Goal: Task Accomplishment & Management: Manage account settings

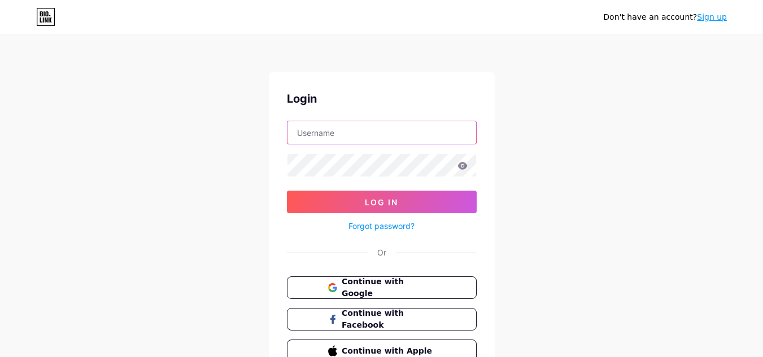
type input "[PERSON_NAME][EMAIL_ADDRESS][PERSON_NAME][DOMAIN_NAME]"
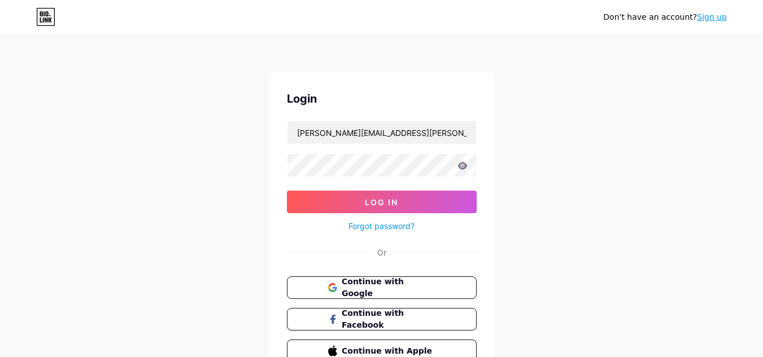
click at [465, 169] on icon at bounding box center [462, 165] width 10 height 7
click at [466, 165] on icon at bounding box center [462, 165] width 10 height 7
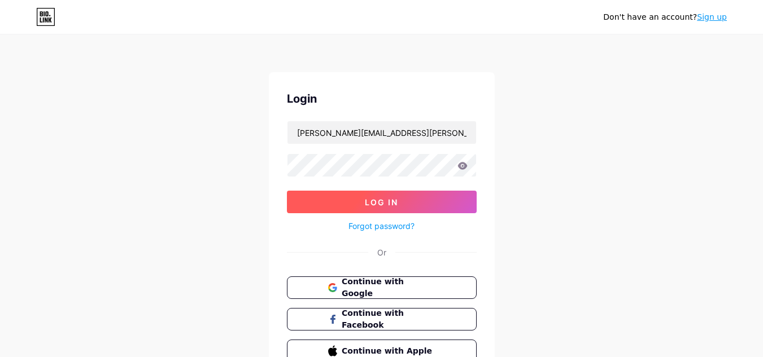
click at [425, 203] on button "Log In" at bounding box center [382, 202] width 190 height 23
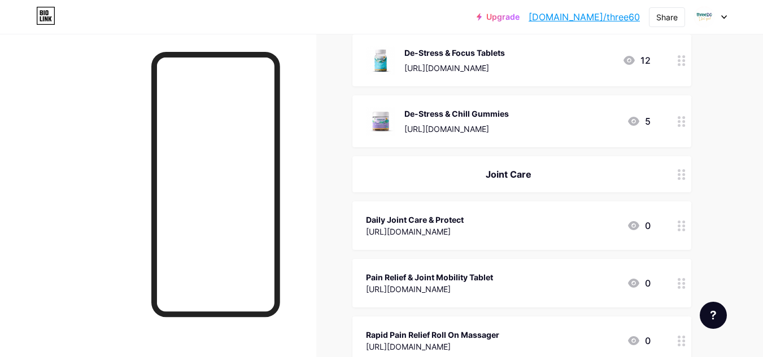
scroll to position [738, 0]
click at [679, 176] on circle at bounding box center [678, 175] width 3 height 3
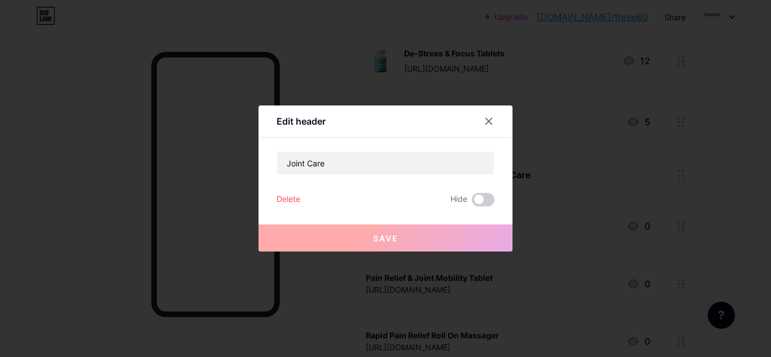
click at [285, 196] on div "Delete" at bounding box center [289, 200] width 24 height 14
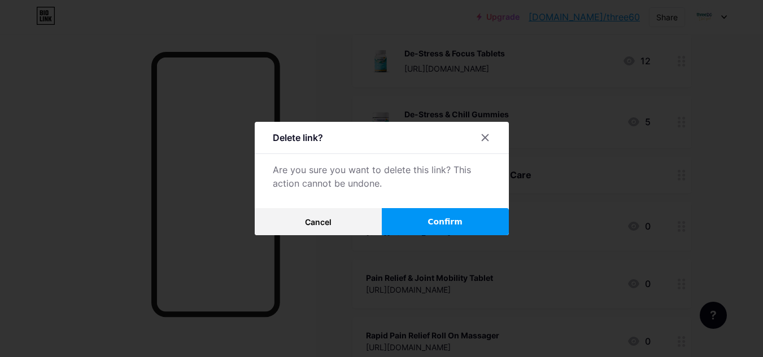
click at [449, 223] on span "Confirm" at bounding box center [444, 222] width 35 height 12
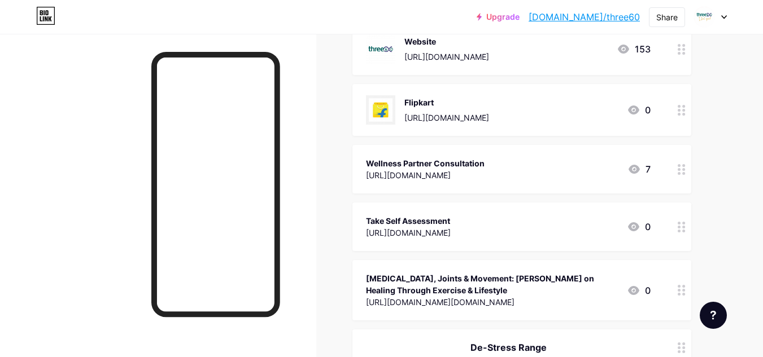
scroll to position [155, 0]
click at [484, 177] on div "[URL][DOMAIN_NAME]" at bounding box center [425, 175] width 119 height 12
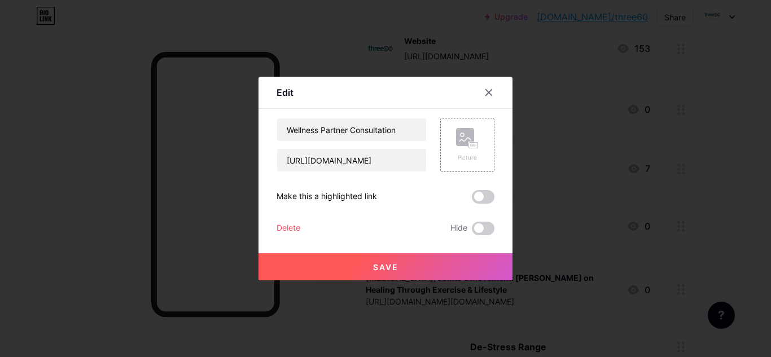
click at [560, 169] on div at bounding box center [385, 178] width 771 height 357
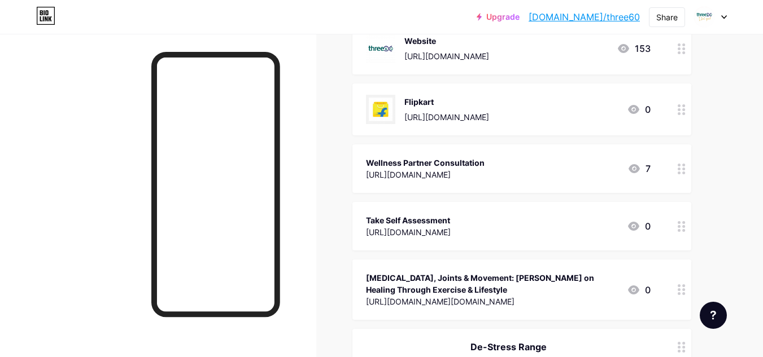
click at [484, 174] on div "[URL][DOMAIN_NAME]" at bounding box center [425, 175] width 119 height 12
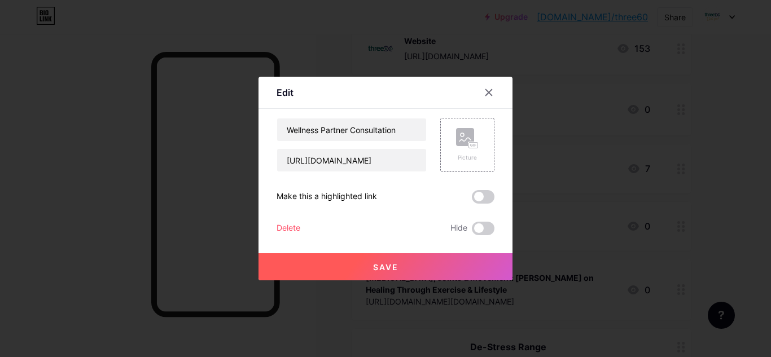
click at [340, 266] on button "Save" at bounding box center [385, 266] width 254 height 27
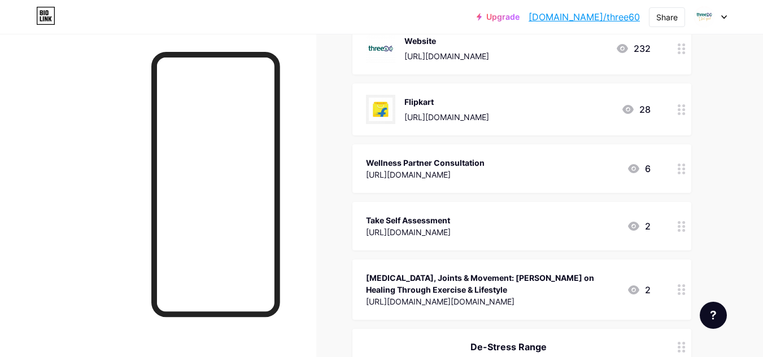
click at [678, 169] on circle at bounding box center [678, 169] width 3 height 3
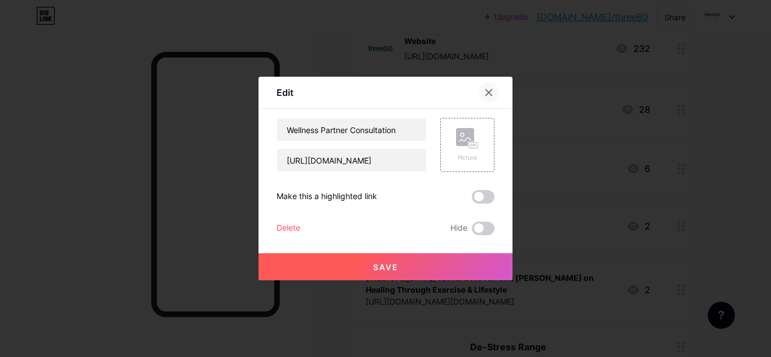
click at [490, 92] on div at bounding box center [489, 92] width 20 height 20
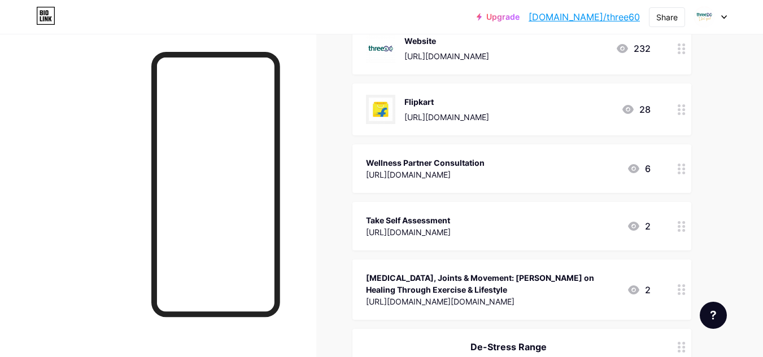
scroll to position [218, 0]
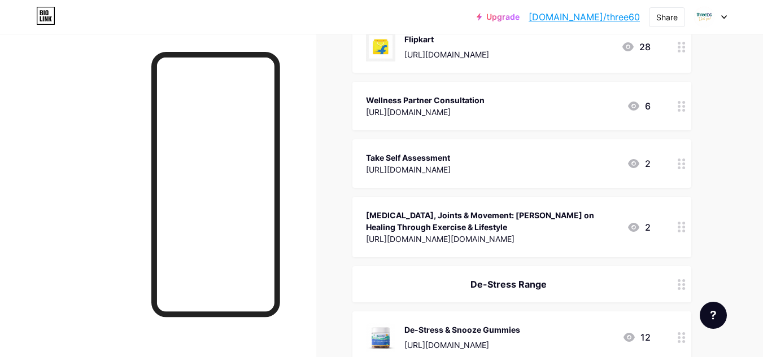
click at [683, 229] on icon at bounding box center [681, 227] width 8 height 11
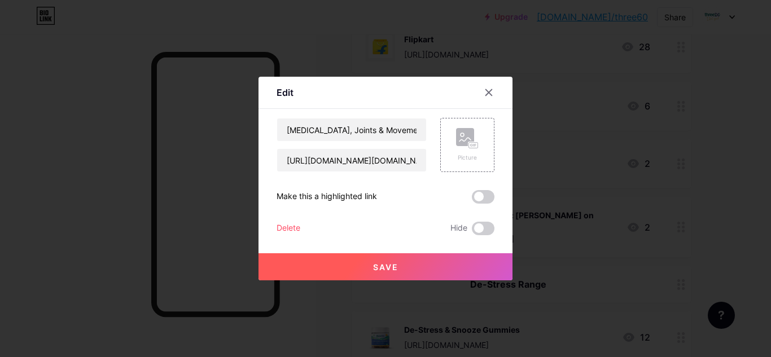
click at [287, 227] on div "Delete" at bounding box center [289, 229] width 24 height 14
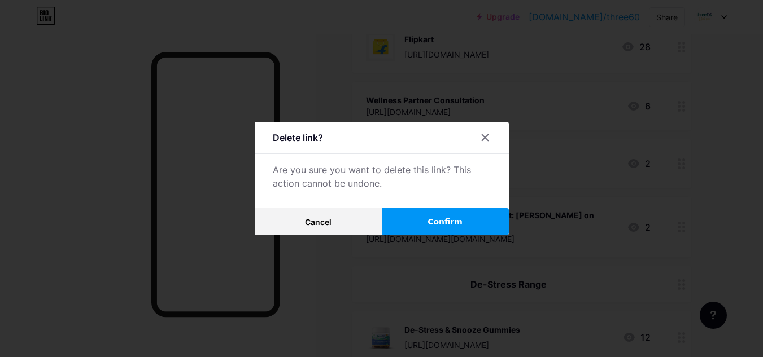
click at [437, 230] on button "Confirm" at bounding box center [445, 221] width 127 height 27
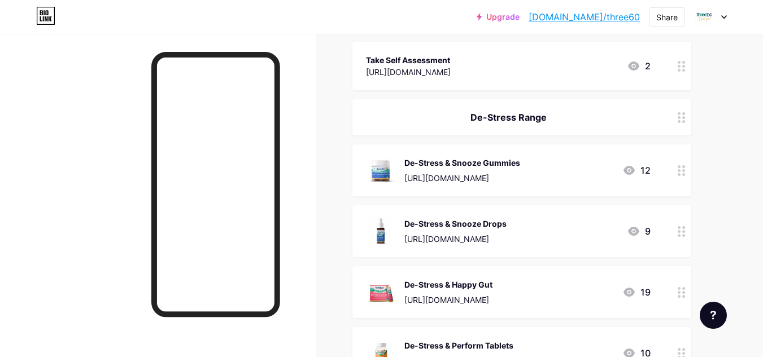
scroll to position [317, 0]
click at [682, 172] on icon at bounding box center [681, 169] width 8 height 11
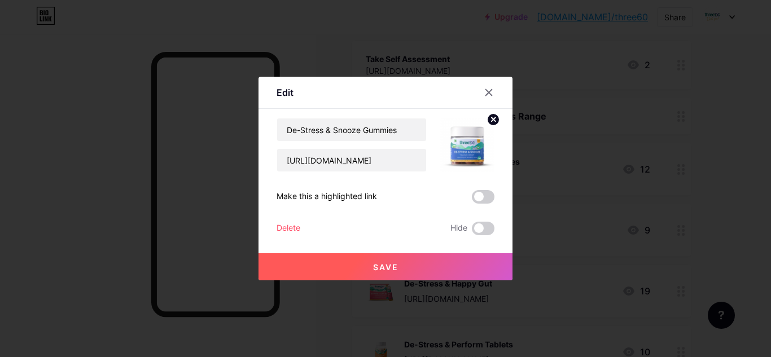
click at [284, 230] on div "Delete" at bounding box center [289, 229] width 24 height 14
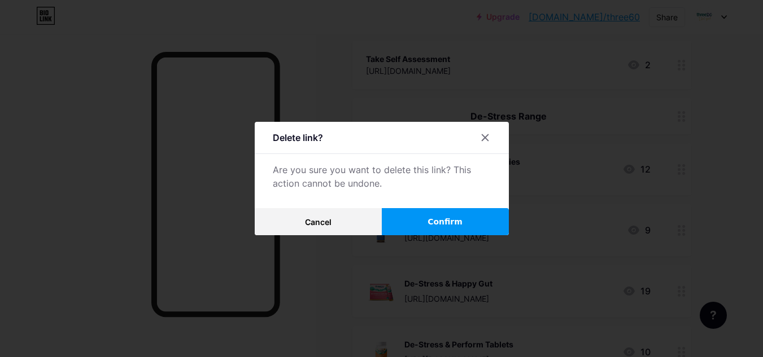
click at [422, 220] on button "Confirm" at bounding box center [445, 221] width 127 height 27
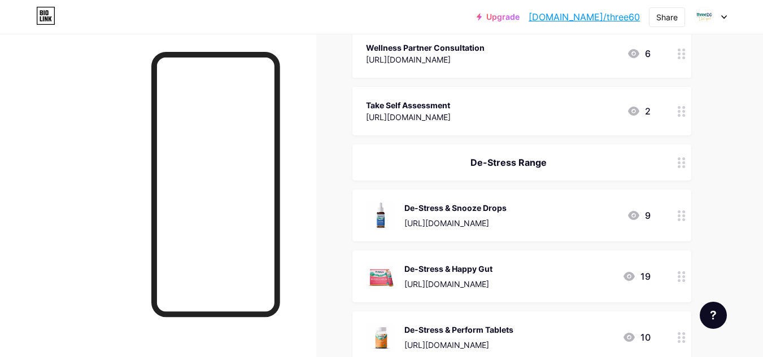
scroll to position [271, 0]
click at [683, 159] on icon at bounding box center [681, 161] width 8 height 11
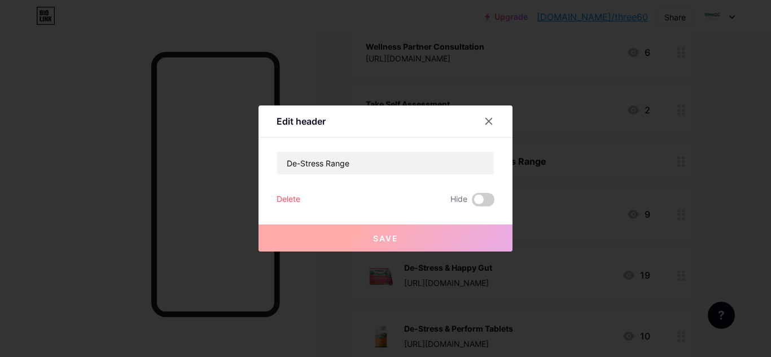
click at [281, 193] on div "Delete" at bounding box center [289, 200] width 24 height 14
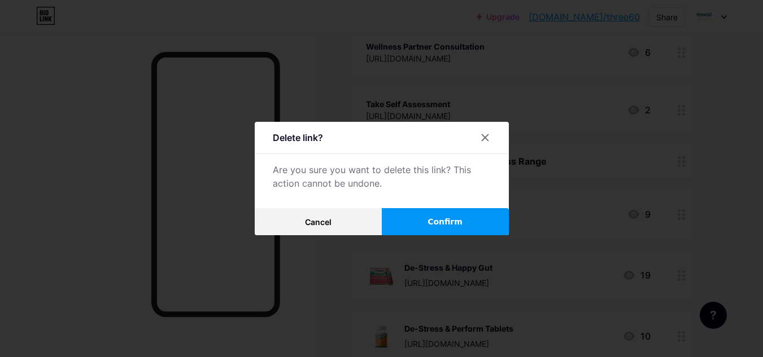
click at [470, 217] on button "Confirm" at bounding box center [445, 221] width 127 height 27
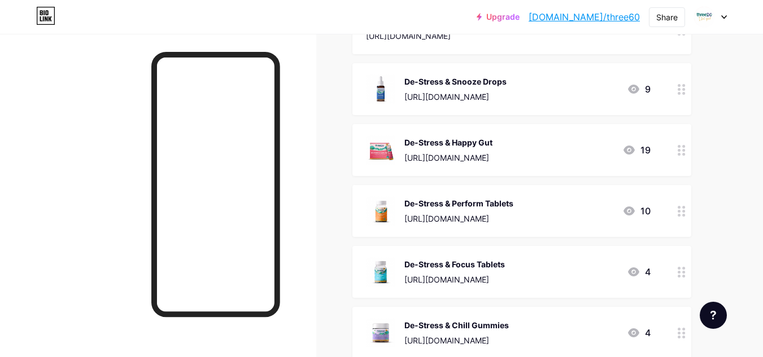
scroll to position [353, 0]
click at [681, 148] on icon at bounding box center [681, 149] width 8 height 11
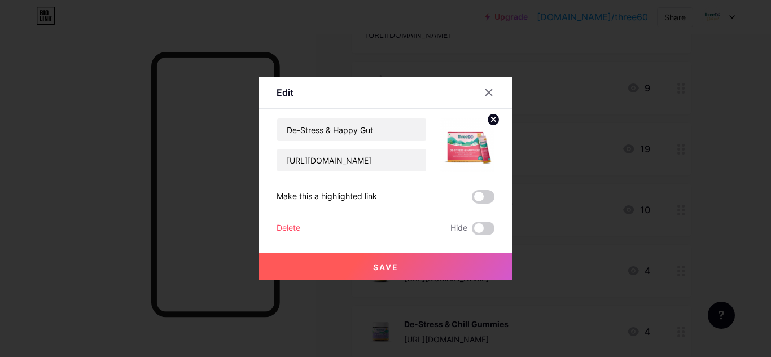
click at [277, 232] on div "Delete" at bounding box center [289, 229] width 24 height 14
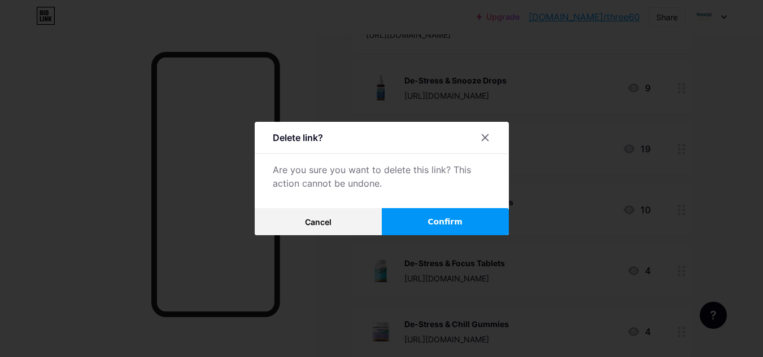
click at [470, 214] on button "Confirm" at bounding box center [445, 221] width 127 height 27
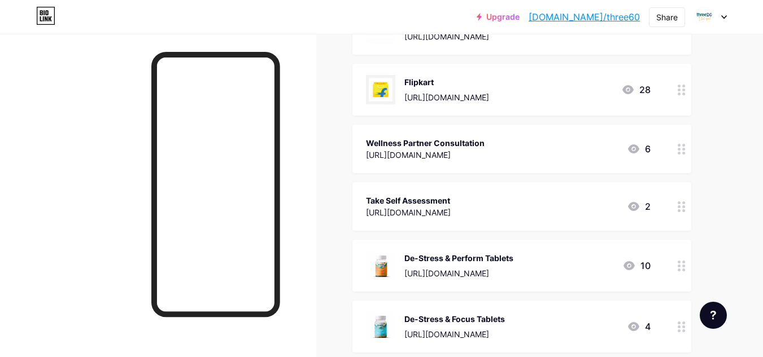
scroll to position [237, 0]
click at [681, 153] on div at bounding box center [681, 148] width 19 height 49
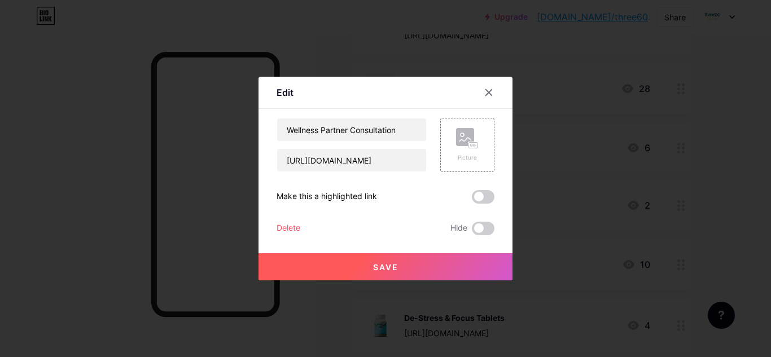
click at [279, 227] on div "Delete" at bounding box center [289, 229] width 24 height 14
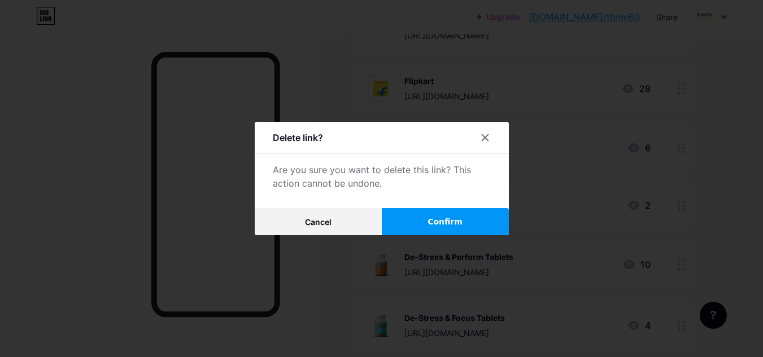
click at [461, 216] on button "Confirm" at bounding box center [445, 221] width 127 height 27
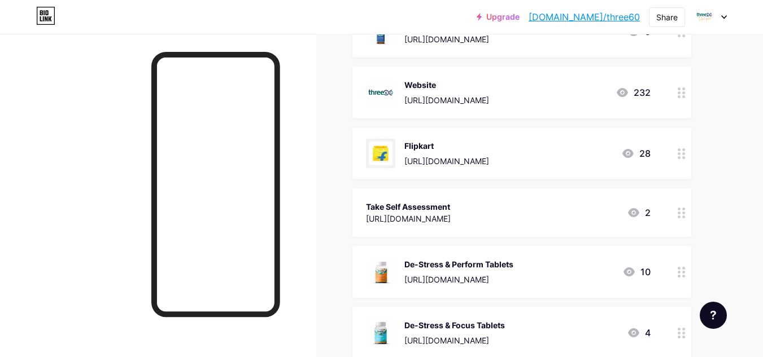
scroll to position [176, 0]
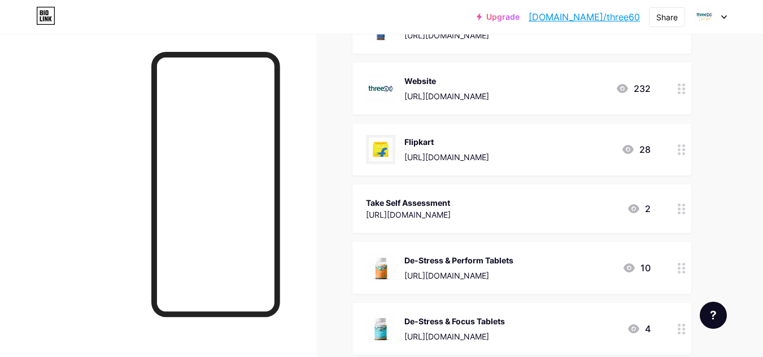
click at [686, 275] on div at bounding box center [681, 268] width 19 height 52
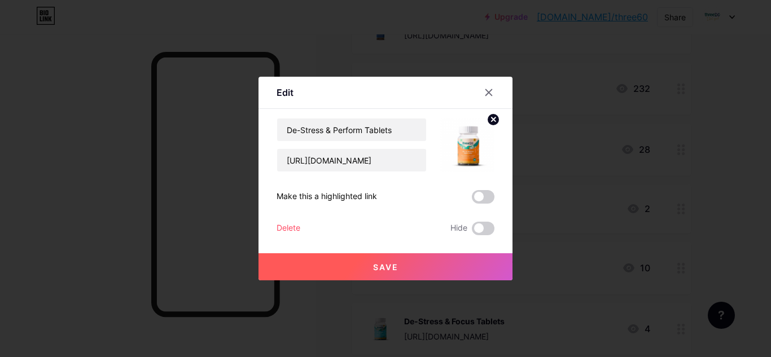
click at [282, 221] on div "De-Stress & Perform Tablets [URL][DOMAIN_NAME] Make this a highlighted link Del…" at bounding box center [386, 176] width 218 height 117
click at [286, 228] on div "Delete" at bounding box center [289, 229] width 24 height 14
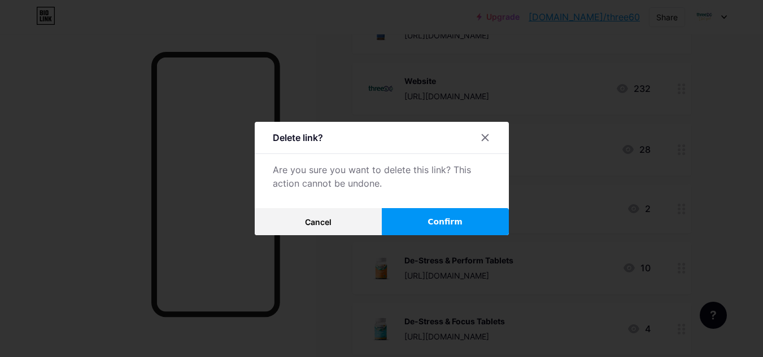
click at [458, 226] on span "Confirm" at bounding box center [444, 222] width 35 height 12
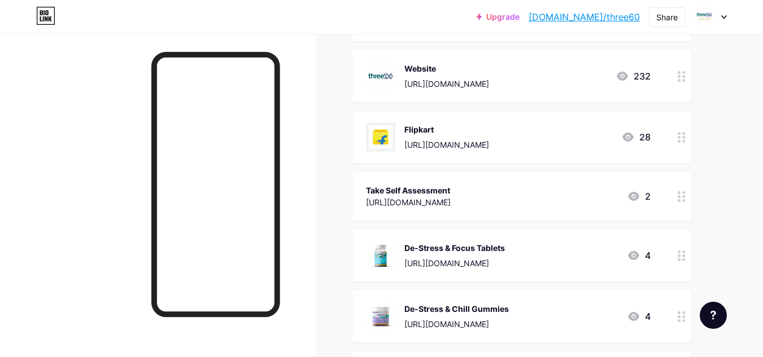
scroll to position [199, 0]
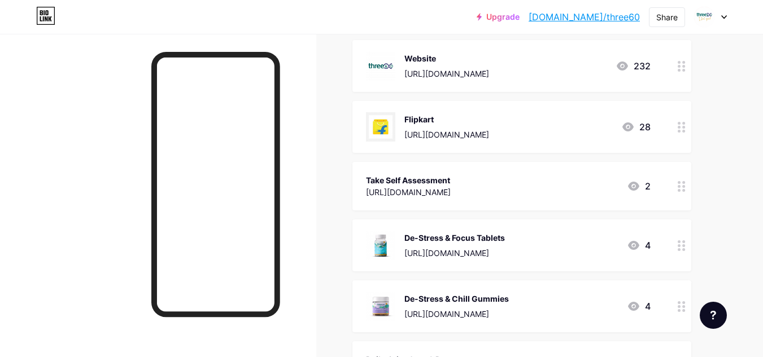
click at [687, 251] on div at bounding box center [681, 246] width 19 height 52
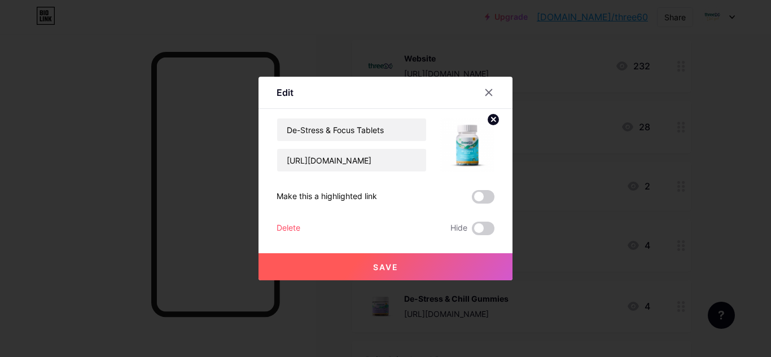
click at [291, 230] on div "Delete" at bounding box center [289, 229] width 24 height 14
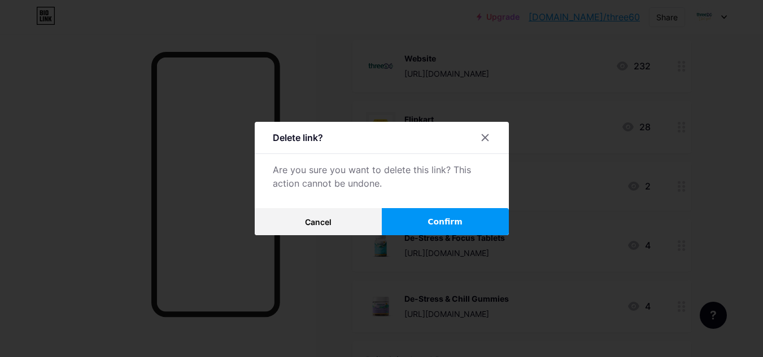
click at [431, 218] on span "Confirm" at bounding box center [444, 222] width 35 height 12
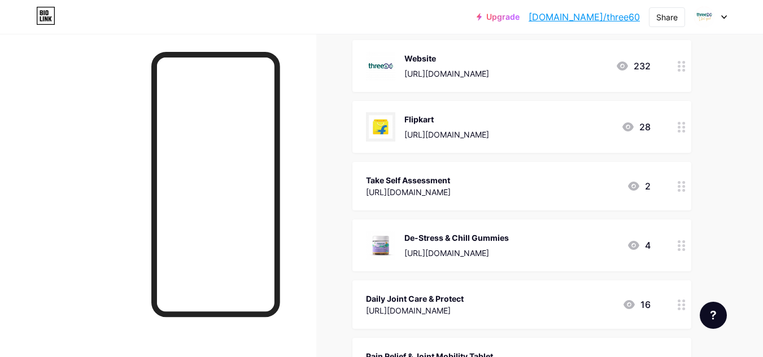
click at [672, 249] on div at bounding box center [681, 246] width 19 height 52
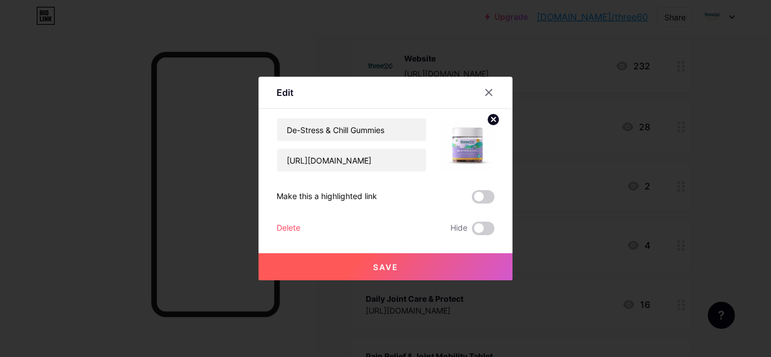
click at [283, 227] on div "Delete" at bounding box center [289, 229] width 24 height 14
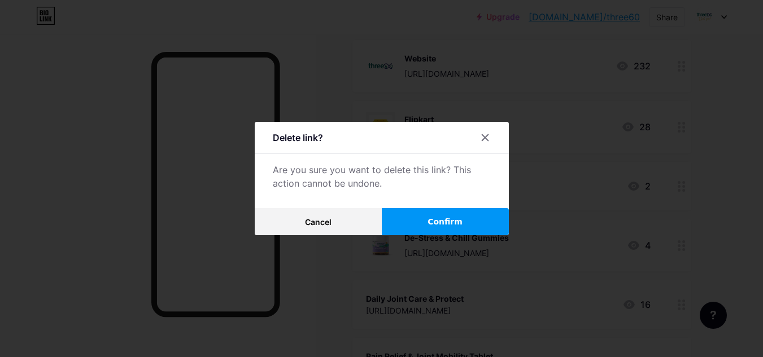
click at [416, 227] on button "Confirm" at bounding box center [445, 221] width 127 height 27
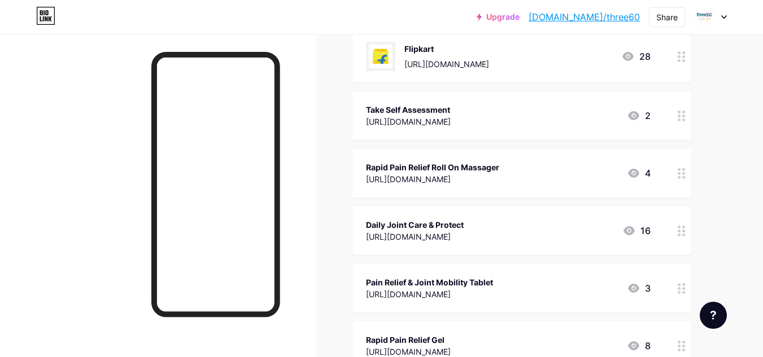
scroll to position [243, 0]
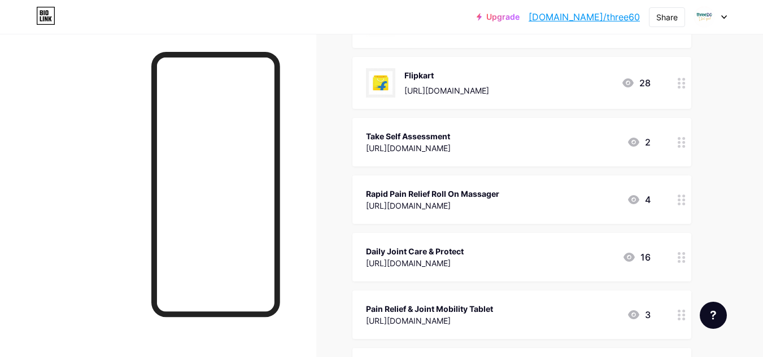
drag, startPoint x: 682, startPoint y: 196, endPoint x: 663, endPoint y: 143, distance: 56.6
drag, startPoint x: 663, startPoint y: 143, endPoint x: 716, endPoint y: 207, distance: 83.0
click at [716, 207] on div "Links Posts Design Subscribers NEW Stats Settings + ADD LINK + ADD EMBED + Add …" at bounding box center [369, 210] width 738 height 839
drag, startPoint x: 680, startPoint y: 199, endPoint x: 663, endPoint y: 133, distance: 68.0
drag, startPoint x: 663, startPoint y: 133, endPoint x: 728, endPoint y: 209, distance: 99.7
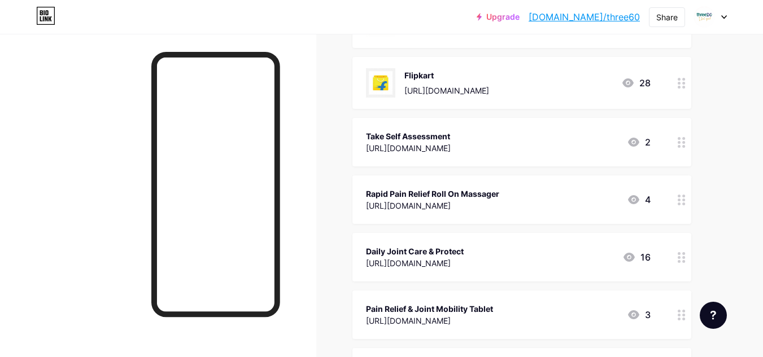
click at [728, 209] on div "Links Posts Design Subscribers NEW Stats Settings + ADD LINK + ADD EMBED + Add …" at bounding box center [369, 210] width 738 height 839
drag, startPoint x: 682, startPoint y: 199, endPoint x: 671, endPoint y: 137, distance: 63.1
drag, startPoint x: 671, startPoint y: 137, endPoint x: 725, endPoint y: 209, distance: 89.9
click at [725, 209] on div "Links Posts Design Subscribers NEW Stats Settings + ADD LINK + ADD EMBED + Add …" at bounding box center [369, 210] width 738 height 839
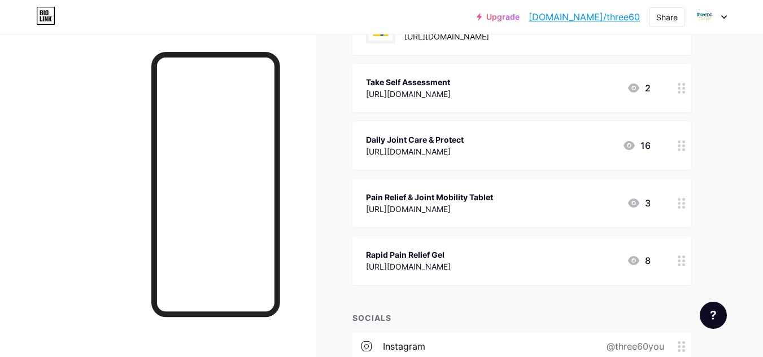
scroll to position [355, 0]
click at [686, 261] on div at bounding box center [681, 260] width 19 height 49
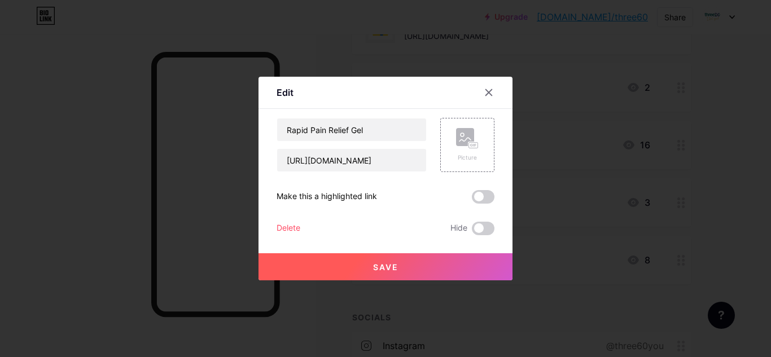
click at [281, 224] on div "Delete" at bounding box center [289, 229] width 24 height 14
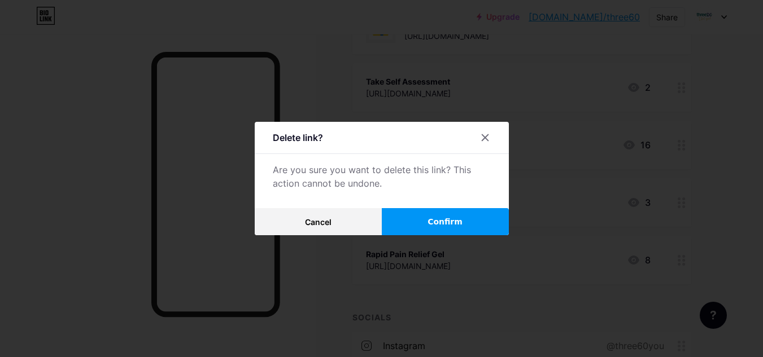
click at [422, 222] on button "Confirm" at bounding box center [445, 221] width 127 height 27
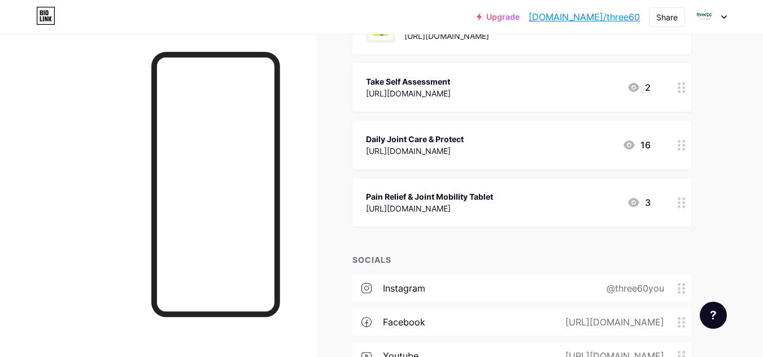
click at [678, 202] on circle at bounding box center [678, 202] width 3 height 3
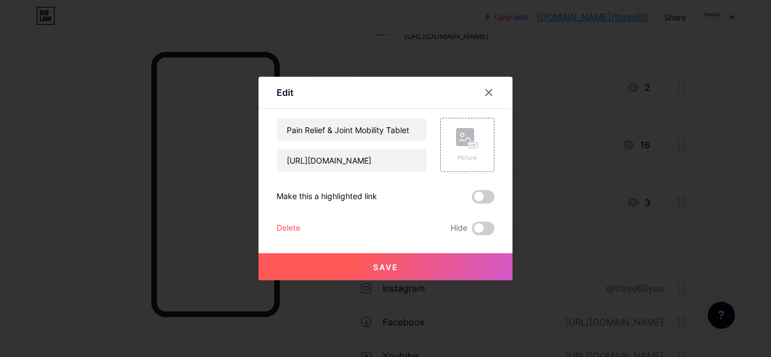
click at [284, 231] on div "Delete" at bounding box center [289, 229] width 24 height 14
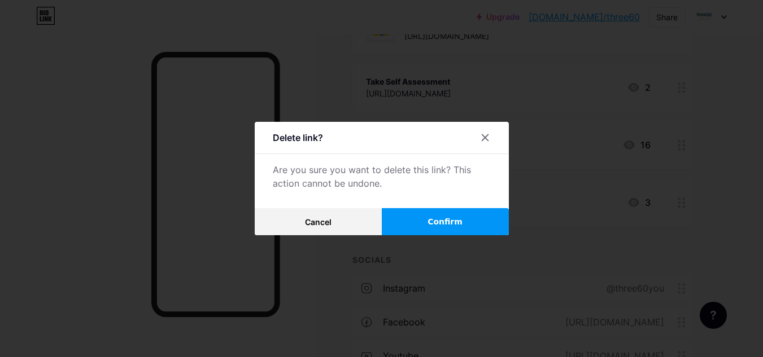
click at [432, 218] on span "Confirm" at bounding box center [444, 222] width 35 height 12
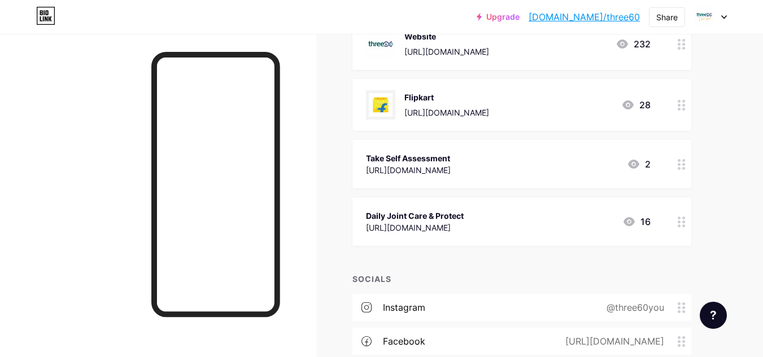
scroll to position [278, 0]
click at [686, 235] on div at bounding box center [681, 222] width 19 height 49
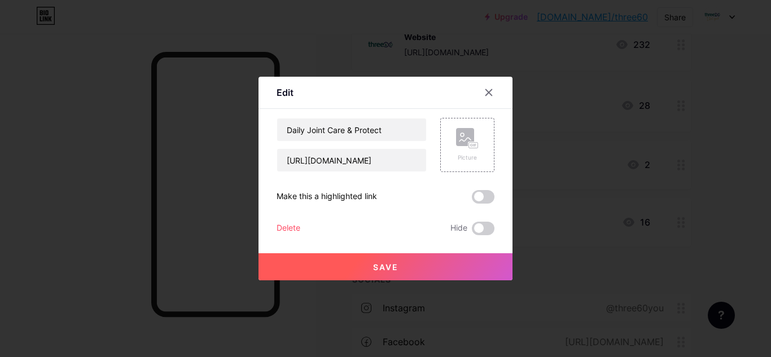
click at [280, 223] on div "Delete" at bounding box center [289, 229] width 24 height 14
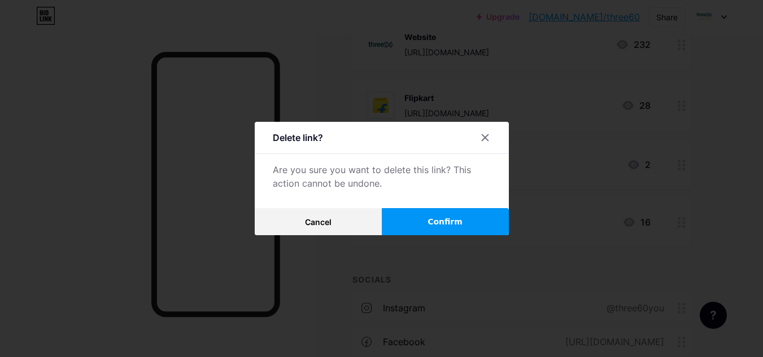
click at [442, 217] on span "Confirm" at bounding box center [444, 222] width 35 height 12
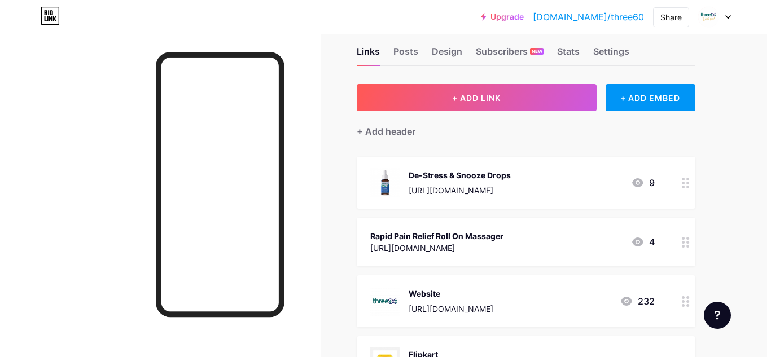
scroll to position [8, 0]
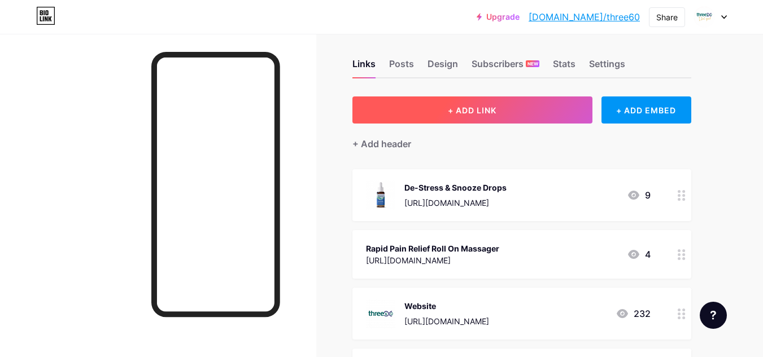
click at [469, 109] on span "+ ADD LINK" at bounding box center [472, 111] width 49 height 10
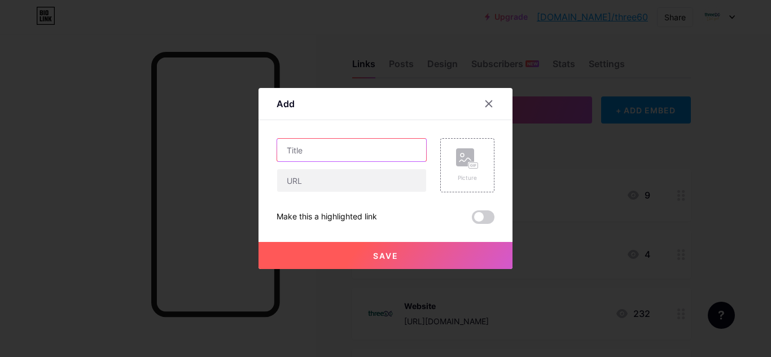
click at [296, 148] on input "text" at bounding box center [351, 150] width 149 height 23
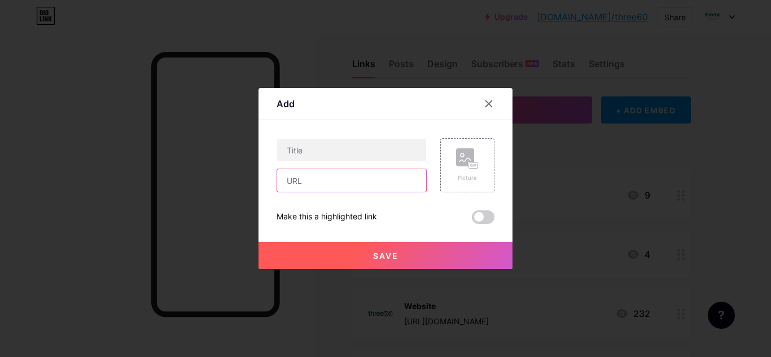
click at [302, 178] on input "text" at bounding box center [351, 180] width 149 height 23
paste input "[URL][DOMAIN_NAME]"
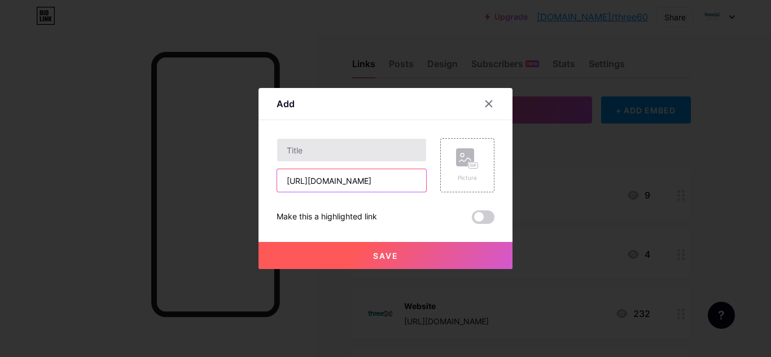
type input "[URL][DOMAIN_NAME]"
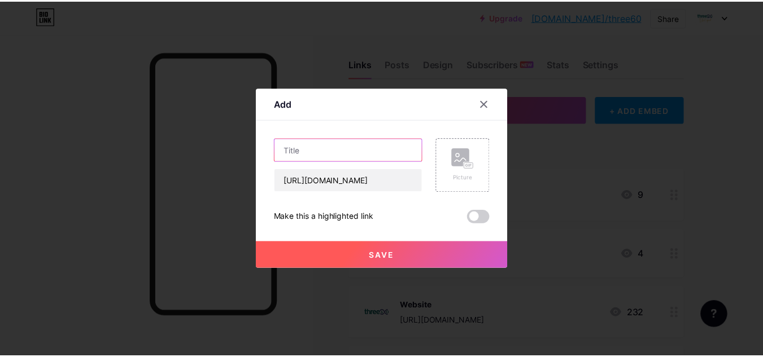
scroll to position [0, 0]
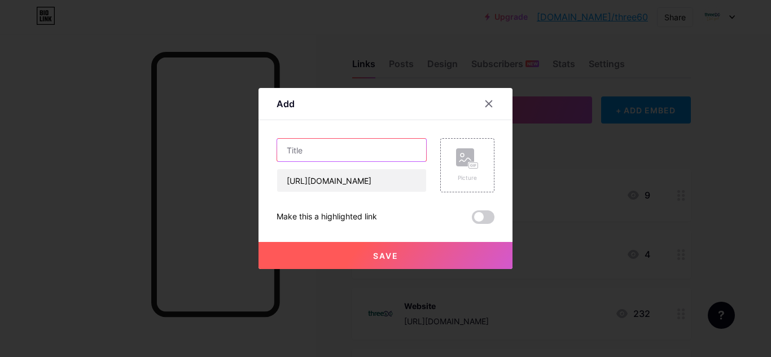
click at [292, 152] on input "text" at bounding box center [351, 150] width 149 height 23
type input "Gluco Check Powder"
click at [458, 155] on rect at bounding box center [465, 157] width 18 height 18
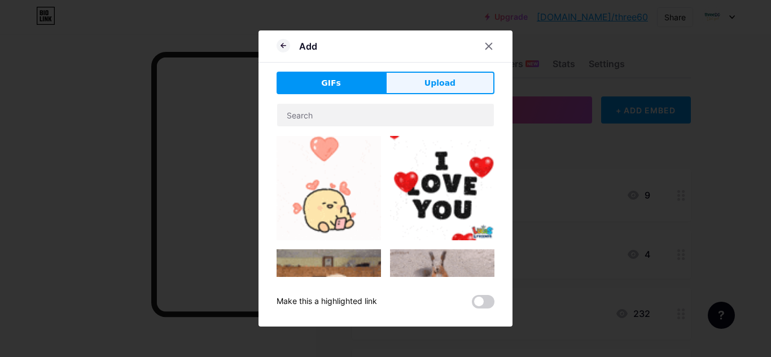
click at [414, 79] on button "Upload" at bounding box center [439, 83] width 109 height 23
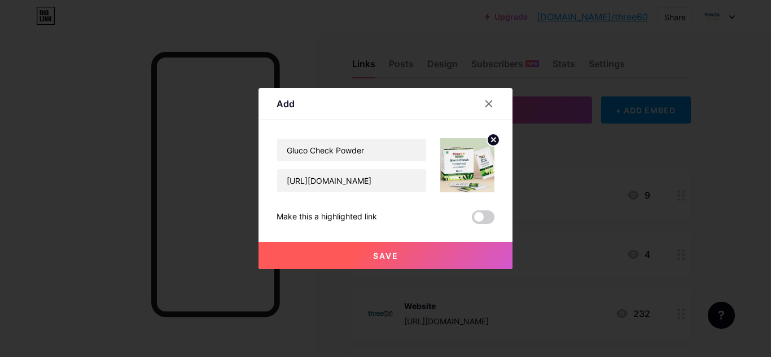
click at [374, 255] on span "Save" at bounding box center [385, 256] width 25 height 10
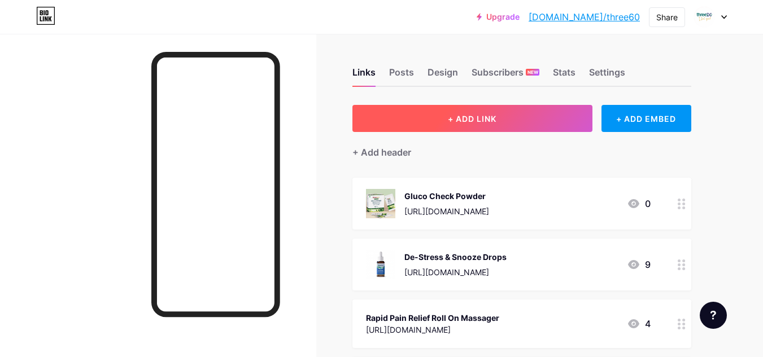
click at [480, 116] on span "+ ADD LINK" at bounding box center [472, 119] width 49 height 10
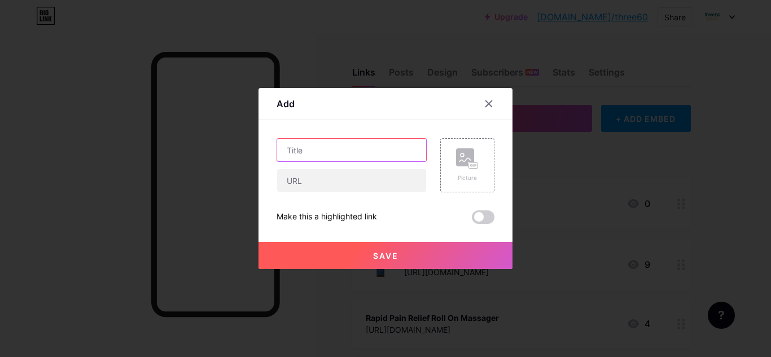
click at [316, 143] on input "text" at bounding box center [351, 150] width 149 height 23
type input "Rapid Pain Relief Spray"
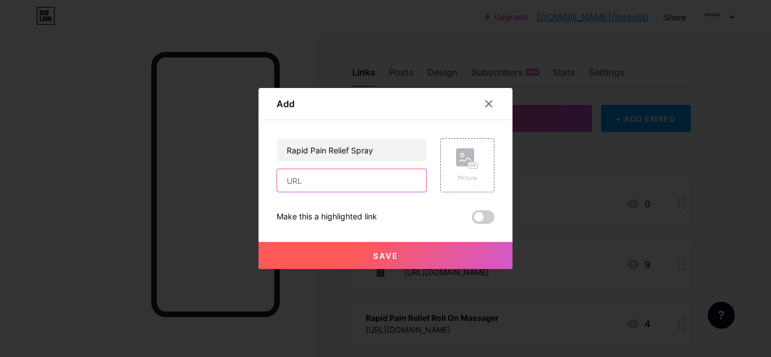
click at [316, 186] on input "text" at bounding box center [351, 180] width 149 height 23
paste input "[URL][DOMAIN_NAME]"
type input "[URL][DOMAIN_NAME]"
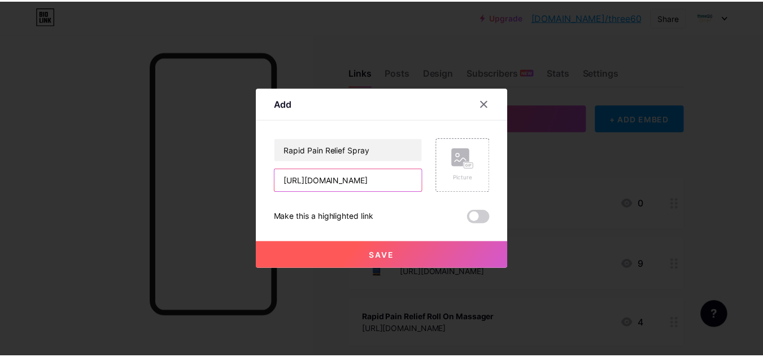
scroll to position [0, 0]
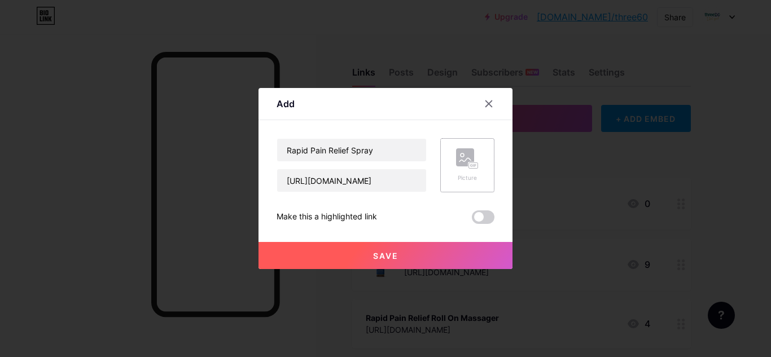
click at [456, 172] on div "Picture" at bounding box center [467, 165] width 23 height 34
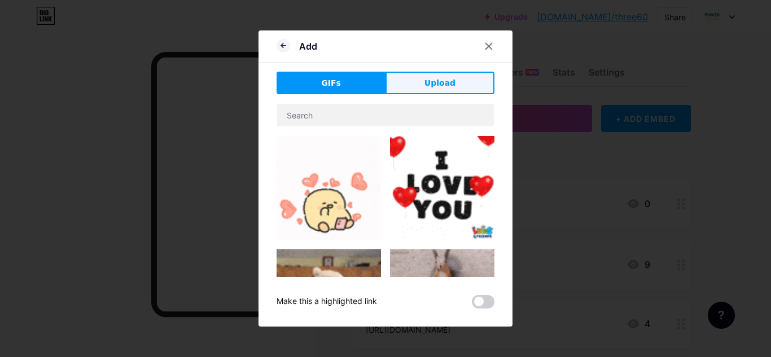
click at [439, 84] on span "Upload" at bounding box center [439, 83] width 31 height 12
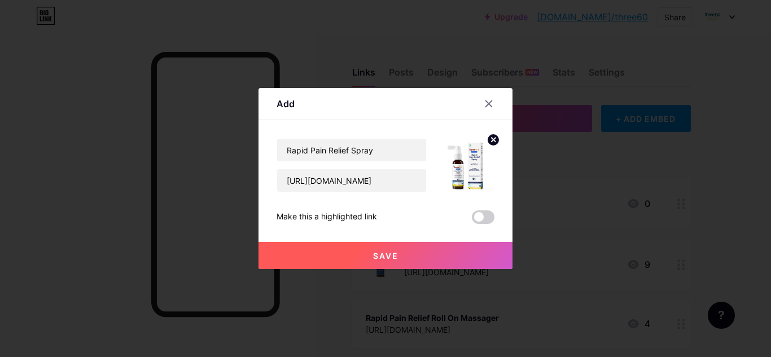
click at [389, 257] on span "Save" at bounding box center [385, 256] width 25 height 10
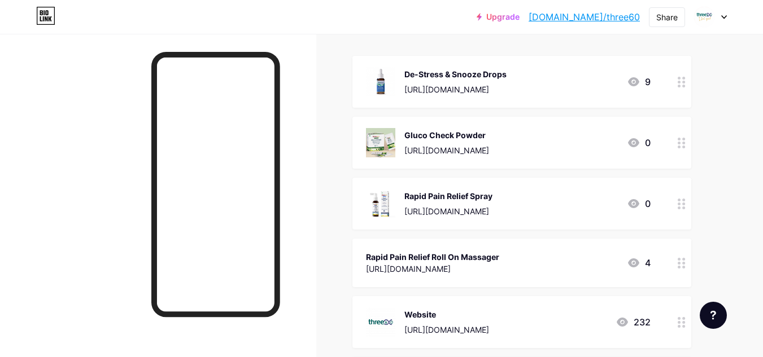
scroll to position [124, 0]
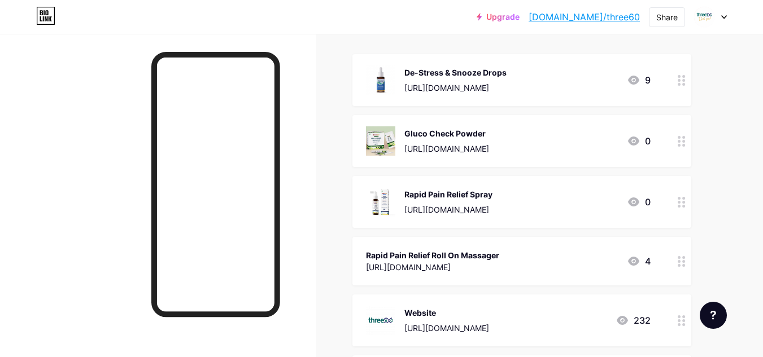
drag, startPoint x: 447, startPoint y: 256, endPoint x: 680, endPoint y: 256, distance: 232.5
click at [680, 256] on circle at bounding box center [678, 257] width 3 height 3
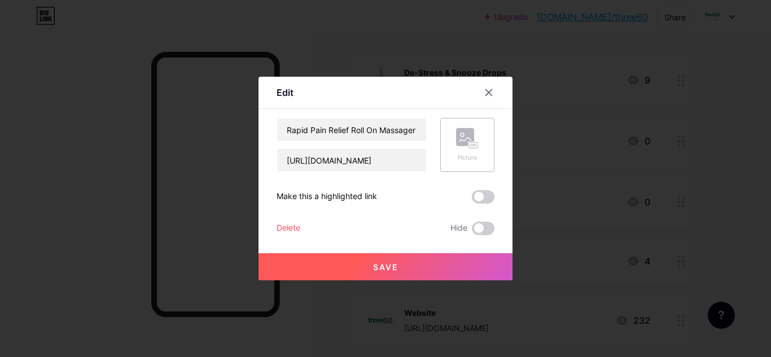
click at [471, 148] on rect at bounding box center [473, 146] width 9 height 6
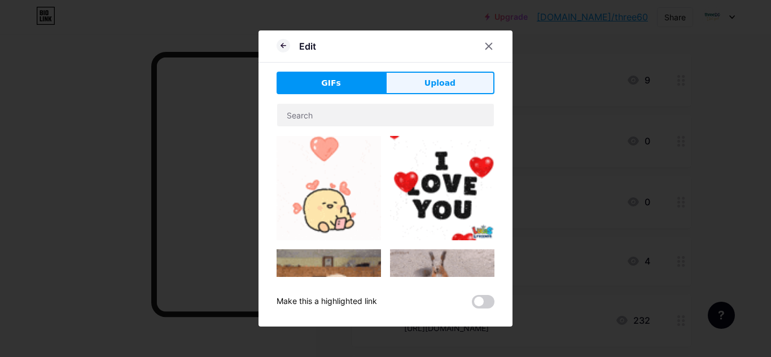
click at [440, 81] on span "Upload" at bounding box center [439, 83] width 31 height 12
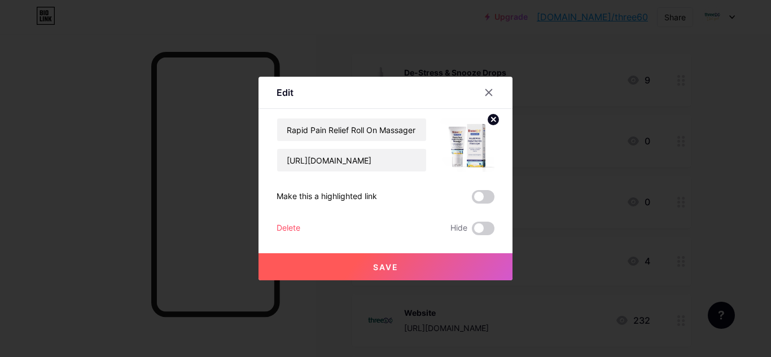
click at [331, 267] on button "Save" at bounding box center [385, 266] width 254 height 27
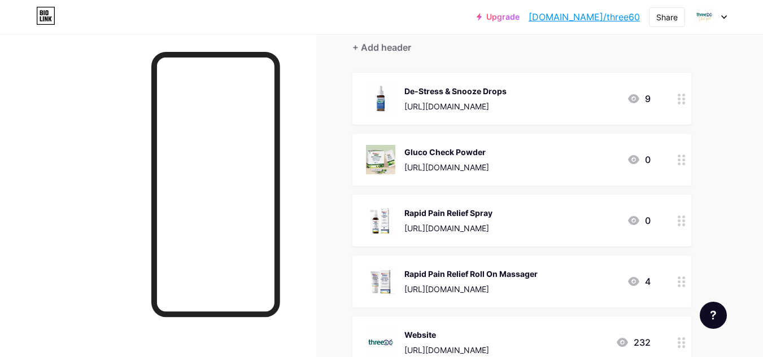
scroll to position [0, 0]
